Goal: Task Accomplishment & Management: Use online tool/utility

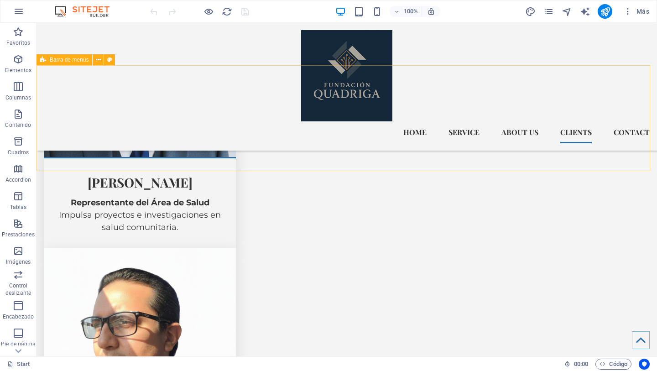
scroll to position [3847, 0]
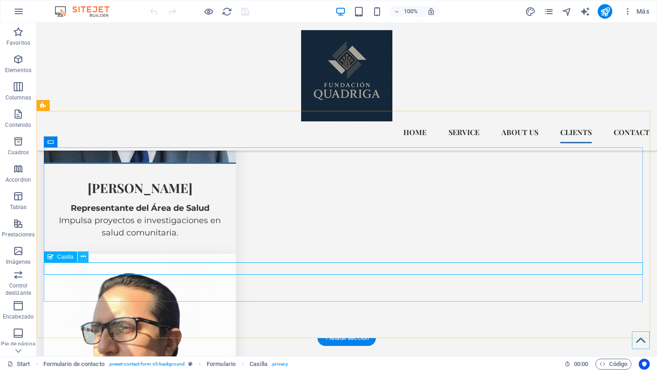
click at [81, 256] on icon at bounding box center [83, 257] width 5 height 10
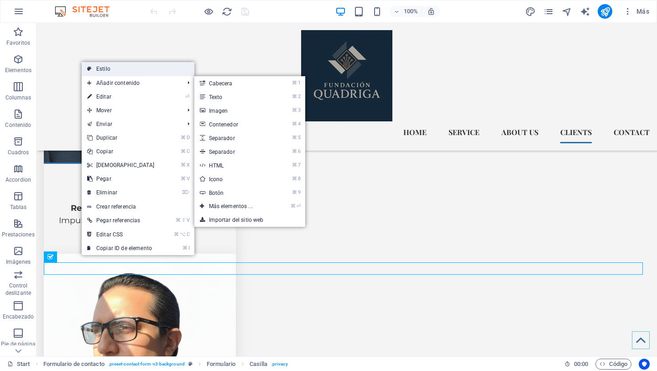
click at [111, 71] on link "Estilo" at bounding box center [138, 69] width 113 height 14
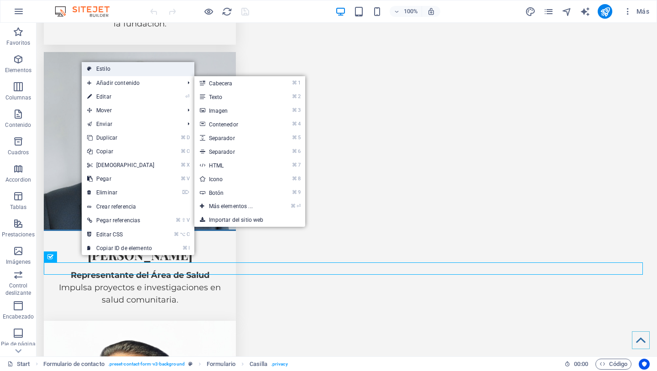
select select "rem"
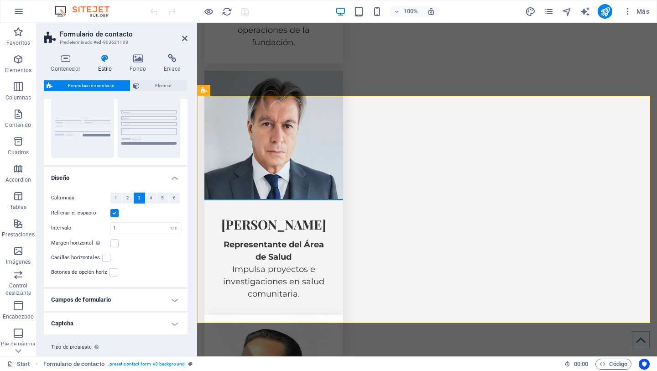
scroll to position [110, 0]
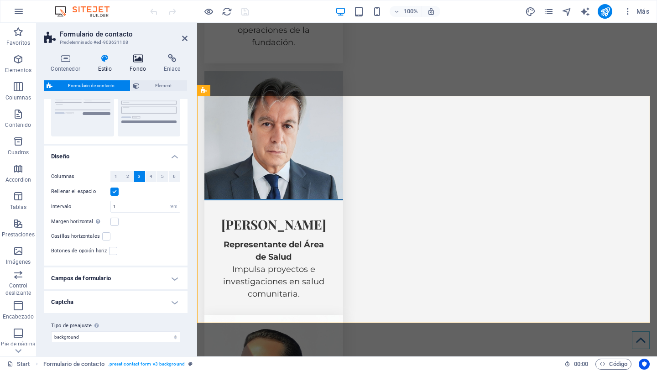
click at [139, 58] on icon at bounding box center [138, 58] width 31 height 9
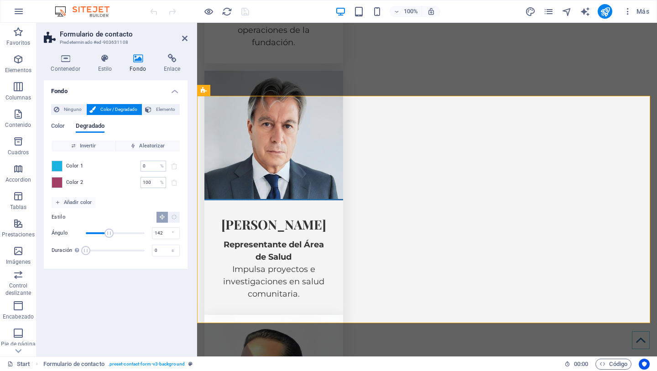
click at [108, 250] on span "Duración" at bounding box center [115, 251] width 59 height 14
click at [103, 250] on span "Duración" at bounding box center [107, 250] width 9 height 9
click at [95, 251] on span "Duración" at bounding box center [115, 251] width 59 height 14
click at [105, 251] on span "Duración" at bounding box center [115, 251] width 59 height 14
type input "12.1"
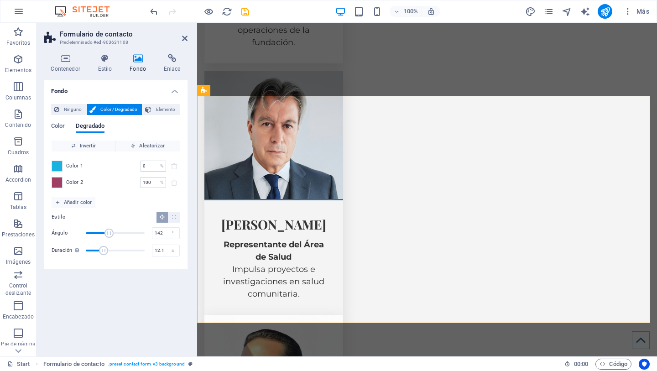
click at [110, 251] on span "Duración" at bounding box center [115, 251] width 59 height 14
type input "184"
click at [116, 234] on span "Ángulo" at bounding box center [115, 233] width 59 height 14
click at [152, 111] on button "Elemento" at bounding box center [160, 109] width 37 height 11
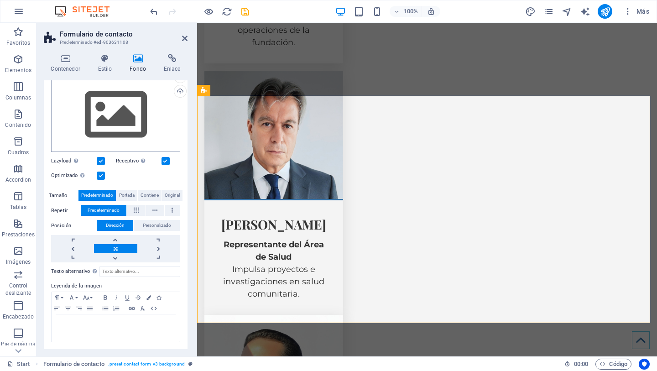
scroll to position [0, 0]
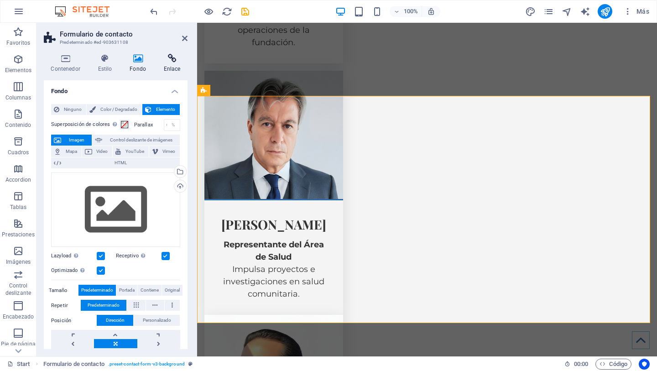
click at [164, 63] on h4 "Enlace" at bounding box center [172, 63] width 31 height 19
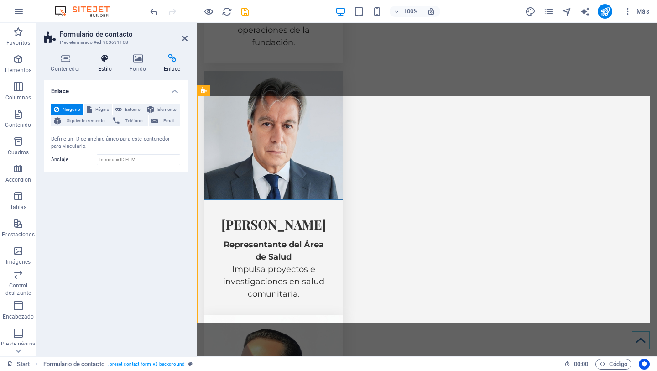
click at [102, 54] on icon at bounding box center [105, 58] width 28 height 9
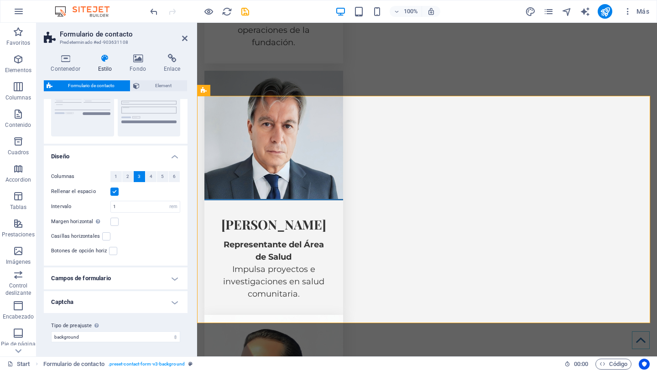
click at [109, 281] on h4 "Campos de formulario" at bounding box center [116, 278] width 144 height 22
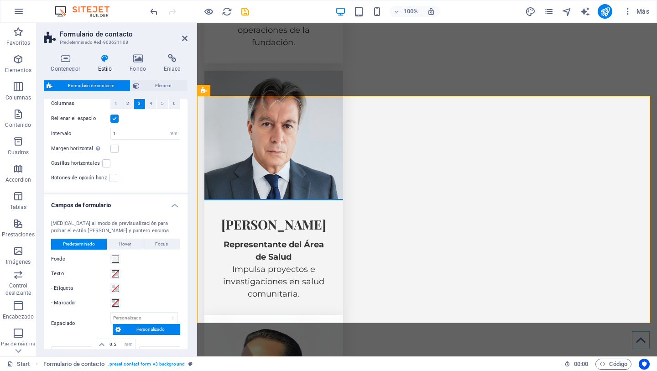
scroll to position [185, 0]
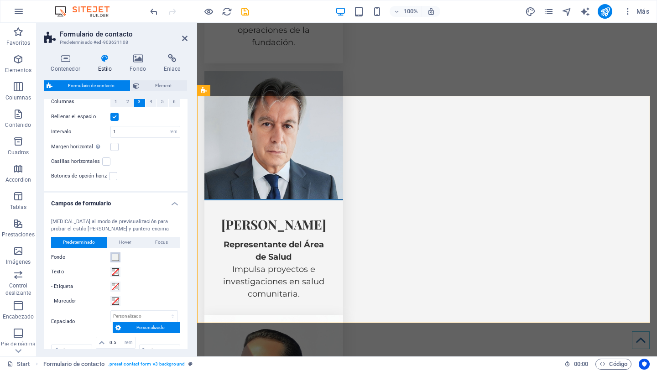
click at [115, 256] on span at bounding box center [115, 257] width 7 height 7
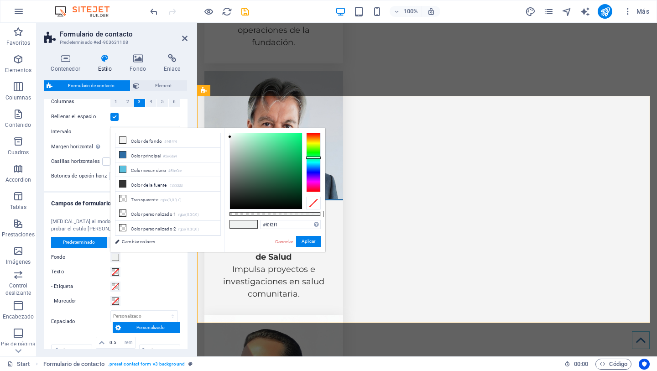
click at [115, 256] on span at bounding box center [115, 257] width 7 height 7
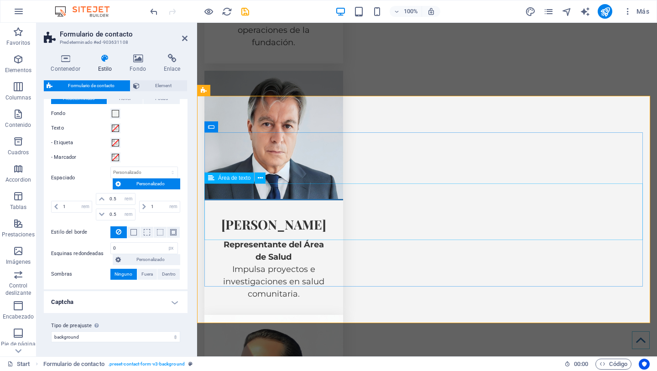
scroll to position [3922, 0]
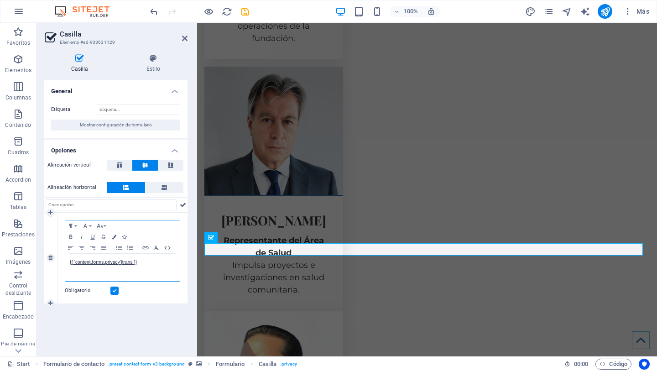
click at [144, 262] on p "{{ 'content.forms.privacy'|trans }}" at bounding box center [122, 262] width 105 height 8
drag, startPoint x: 144, startPoint y: 262, endPoint x: 83, endPoint y: 248, distance: 62.9
click at [83, 248] on div "Paragraph Format Normal Heading 1 Heading 2 Heading 3 Heading 4 Heading 5 Headi…" at bounding box center [122, 251] width 115 height 62
click at [142, 266] on div "To enrich screen reader interactions, please activate Accessibility in Grammarl…" at bounding box center [122, 267] width 115 height 27
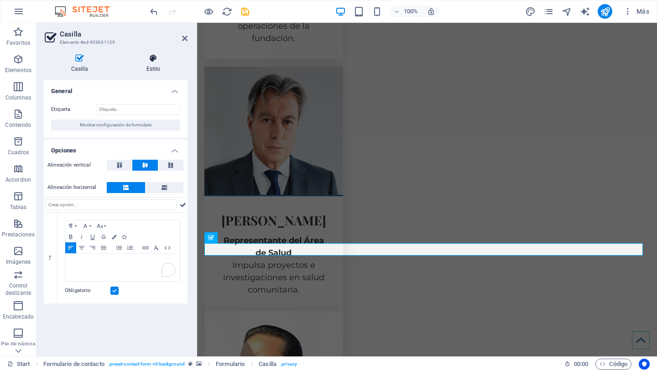
click at [149, 67] on h4 "Estilo" at bounding box center [153, 63] width 68 height 19
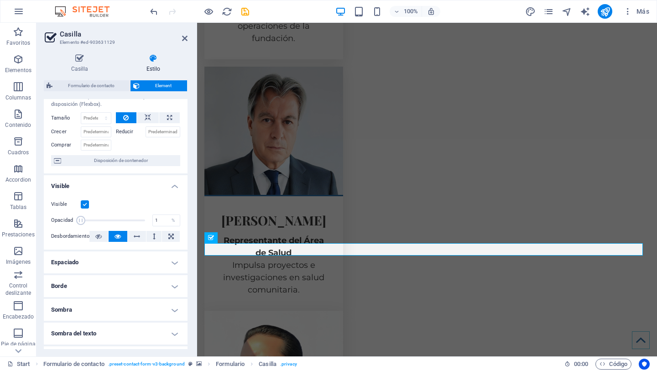
scroll to position [30, 0]
click at [135, 221] on span at bounding box center [113, 220] width 64 height 14
type input "97"
click at [141, 217] on span at bounding box center [113, 220] width 64 height 14
click at [182, 34] on h2 "Casilla" at bounding box center [124, 34] width 128 height 8
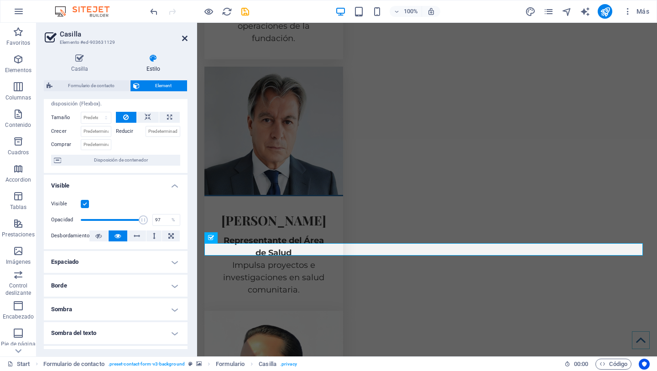
click at [183, 36] on icon at bounding box center [184, 38] width 5 height 7
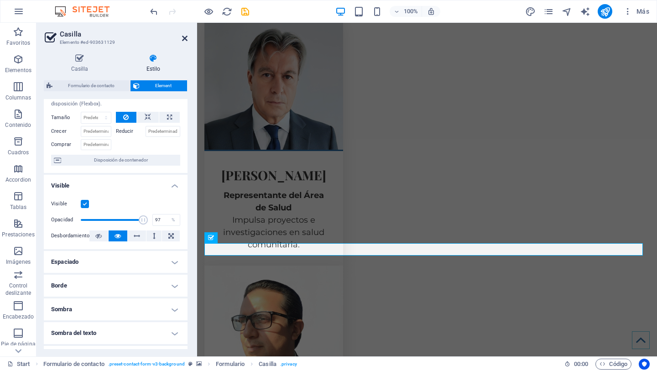
scroll to position [3851, 0]
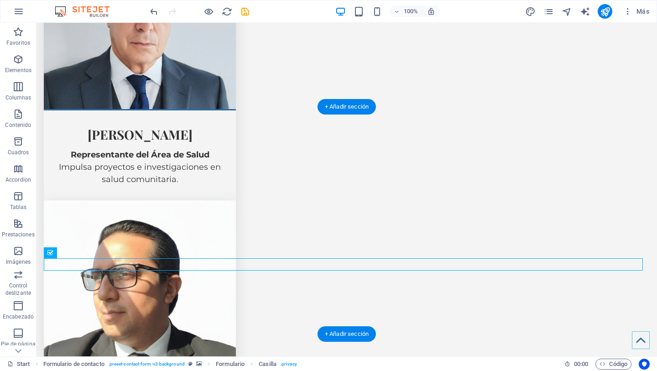
select select "rem"
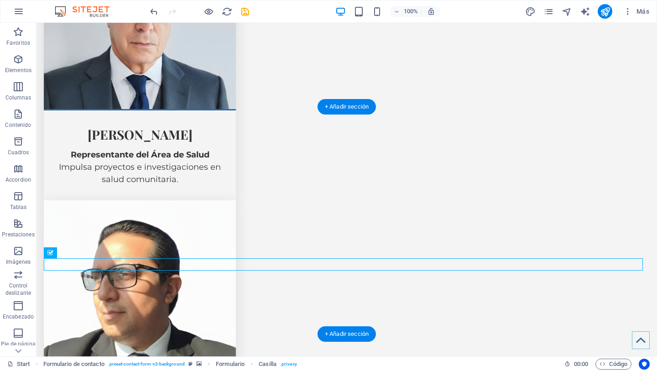
select select "px"
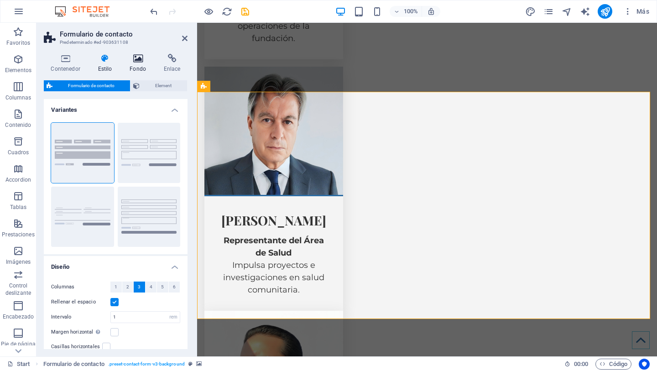
click at [136, 63] on h4 "Fondo" at bounding box center [140, 63] width 34 height 19
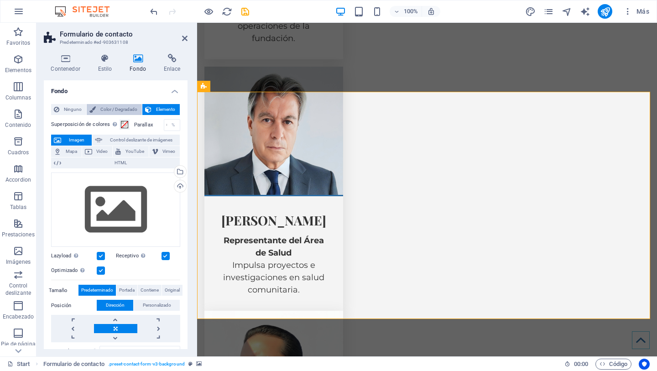
click at [123, 115] on span "Color / Degradado" at bounding box center [119, 109] width 41 height 11
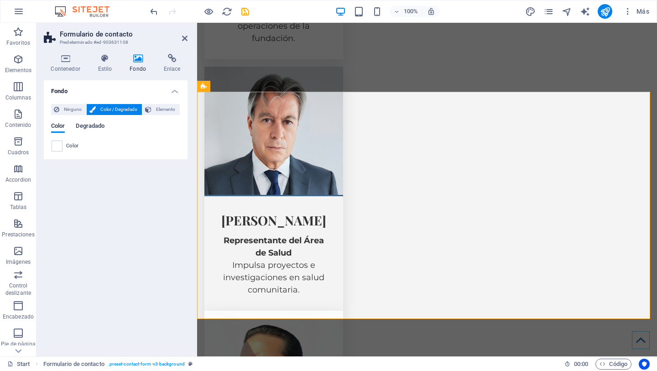
click at [99, 127] on span "Degradado" at bounding box center [90, 126] width 29 height 13
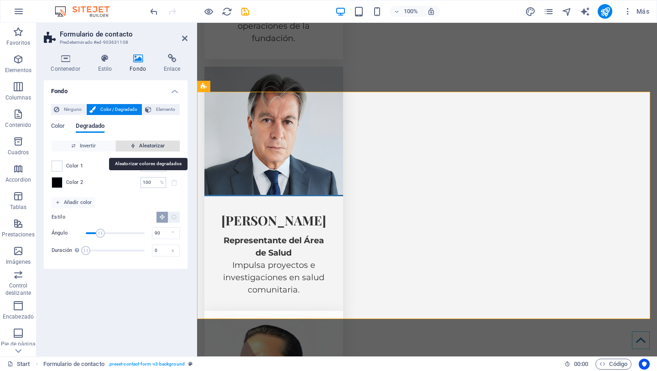
click at [155, 142] on span "Aleatorizar" at bounding box center [148, 146] width 57 height 11
type input "69"
click at [155, 142] on span "Aleatorizar" at bounding box center [148, 146] width 57 height 11
type input "97"
type input "129"
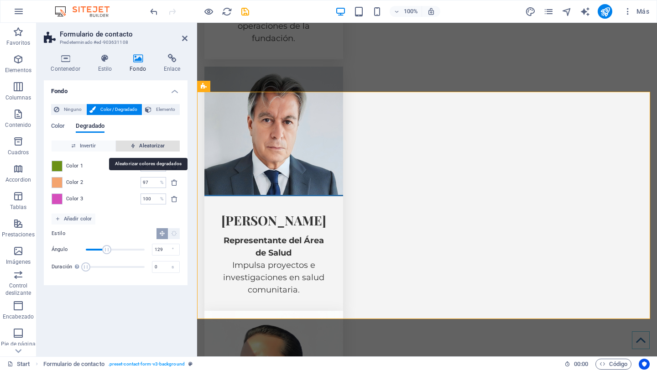
click at [155, 142] on span "Aleatorizar" at bounding box center [148, 146] width 57 height 11
type input "100"
type input "236"
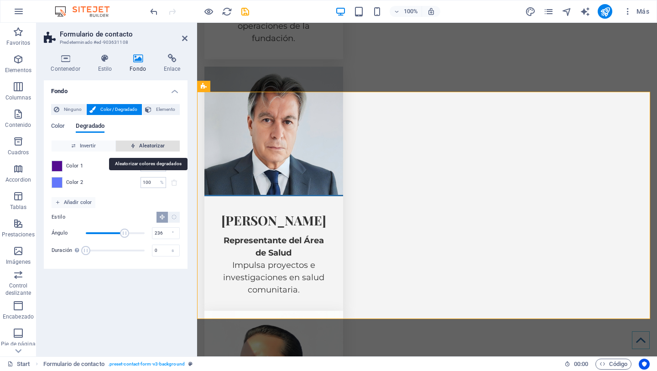
click at [155, 142] on span "Aleatorizar" at bounding box center [148, 146] width 57 height 11
type input "72"
type input "349"
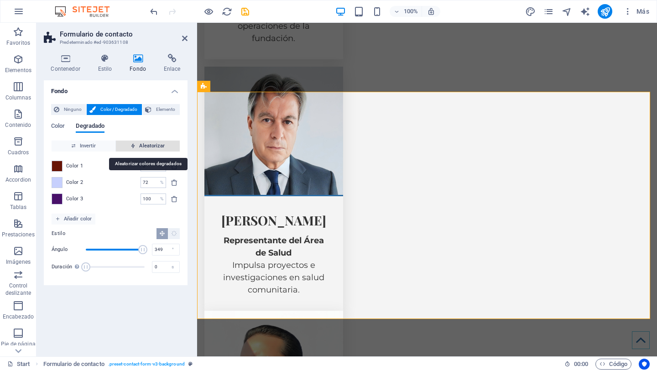
click at [155, 142] on span "Aleatorizar" at bounding box center [148, 146] width 57 height 11
type input "11"
type input "86"
type input "17"
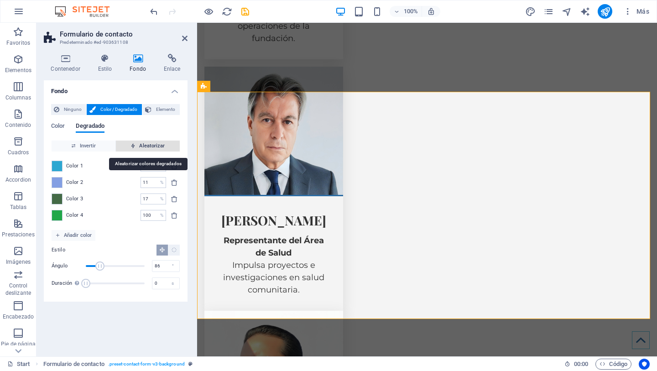
click at [155, 142] on span "Aleatorizar" at bounding box center [148, 146] width 57 height 11
type input "100"
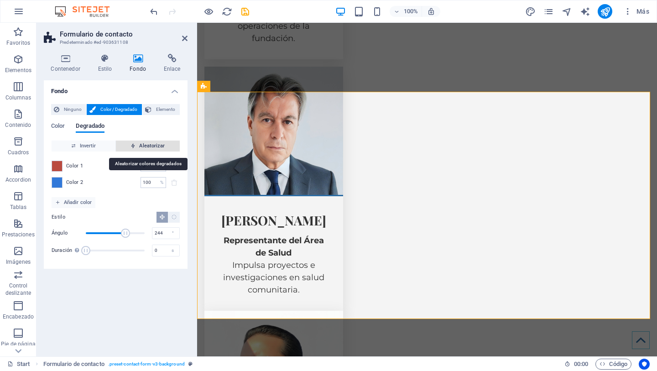
click at [155, 142] on span "Aleatorizar" at bounding box center [148, 146] width 57 height 11
type input "294"
click at [155, 142] on span "Aleatorizar" at bounding box center [148, 146] width 57 height 11
type input "93"
type input "75"
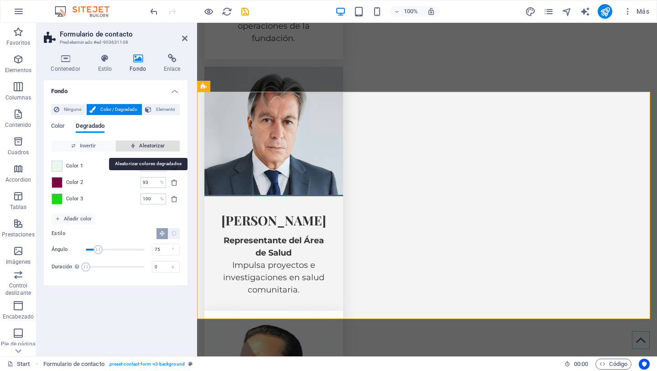
click at [155, 142] on span "Aleatorizar" at bounding box center [148, 146] width 57 height 11
type input "100"
type input "49"
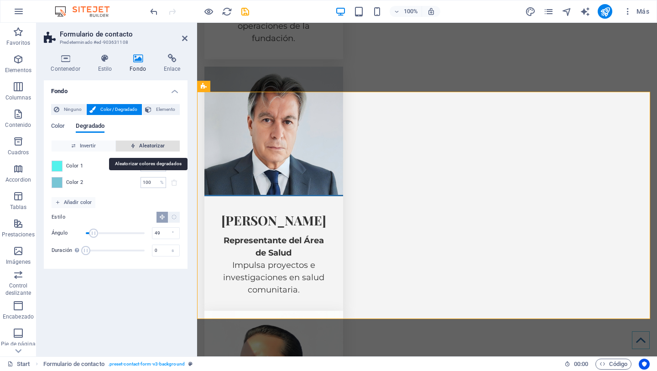
click at [155, 142] on span "Aleatorizar" at bounding box center [148, 146] width 57 height 11
type input "53"
type input "324"
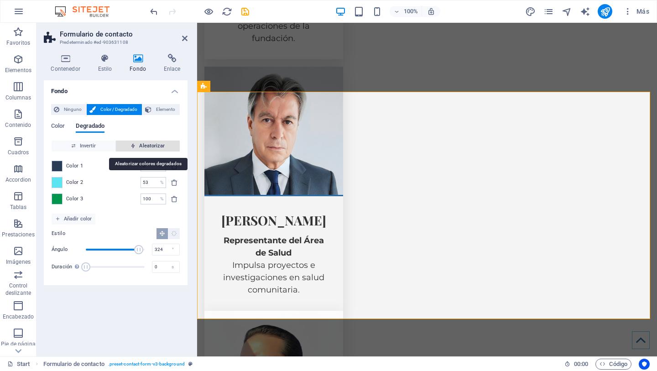
click at [155, 142] on span "Aleatorizar" at bounding box center [148, 146] width 57 height 11
type input "100"
type input "245"
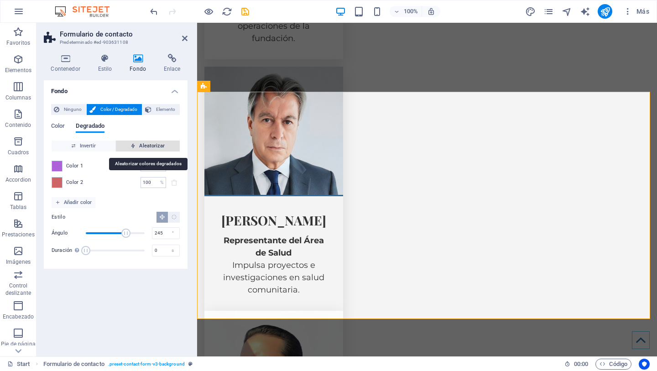
click at [155, 142] on span "Aleatorizar" at bounding box center [148, 146] width 57 height 11
type input "17"
type input "250"
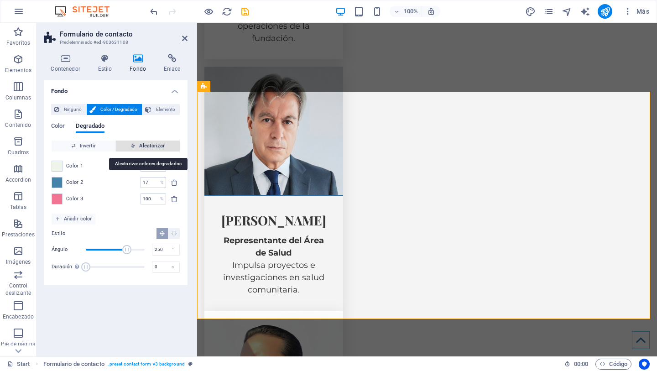
click at [155, 142] on span "Aleatorizar" at bounding box center [148, 146] width 57 height 11
type input "25"
type input "198"
click at [155, 142] on span "Aleatorizar" at bounding box center [148, 146] width 57 height 11
type input "100"
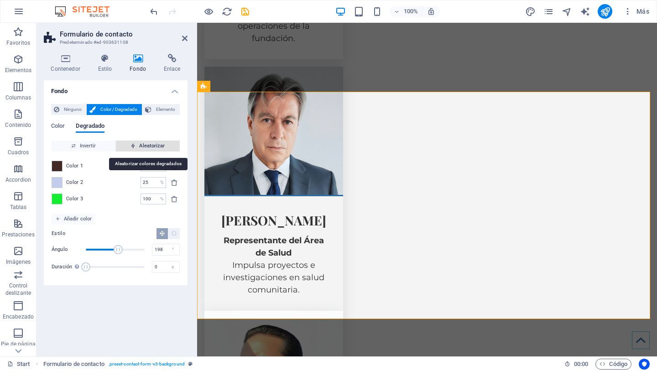
type input "286"
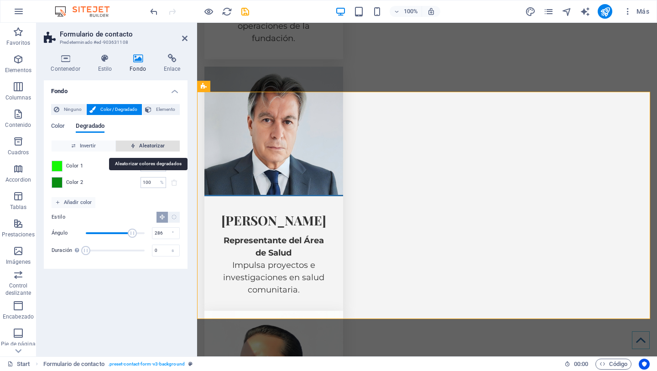
click at [155, 142] on span "Aleatorizar" at bounding box center [148, 146] width 57 height 11
type input "49"
type input "325"
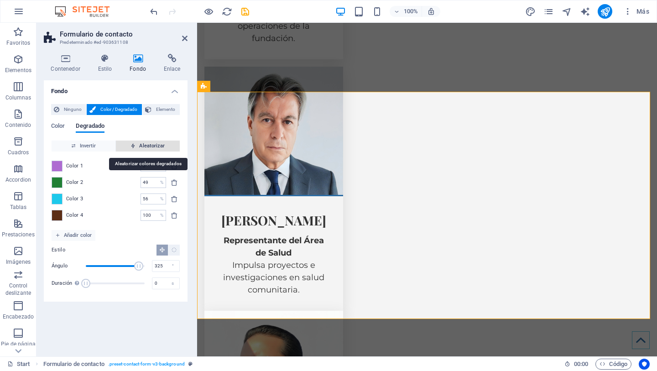
click at [155, 142] on span "Aleatorizar" at bounding box center [148, 146] width 57 height 11
type input "100"
type input "273"
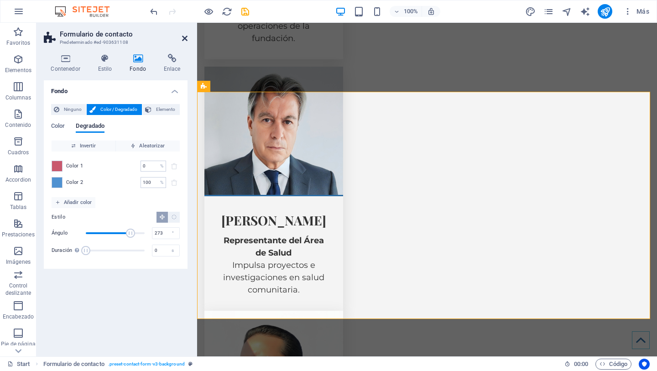
click at [184, 40] on icon at bounding box center [184, 38] width 5 height 7
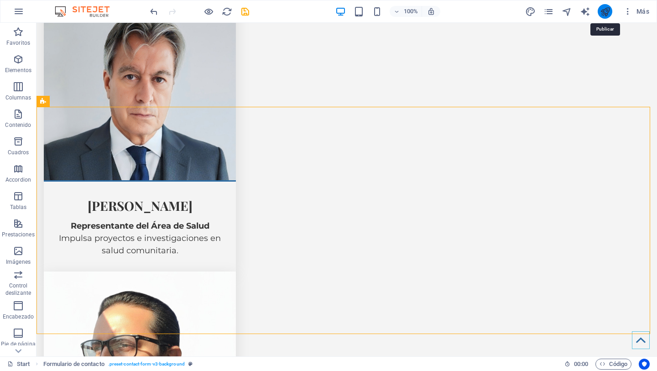
click at [602, 12] on icon "publish" at bounding box center [605, 11] width 10 height 10
